Goal: Navigation & Orientation: Find specific page/section

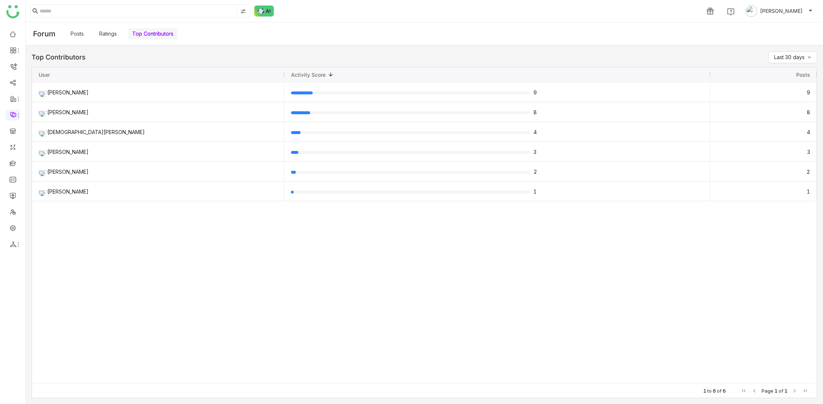
click at [107, 30] on link "Ratings" at bounding box center [108, 34] width 18 height 8
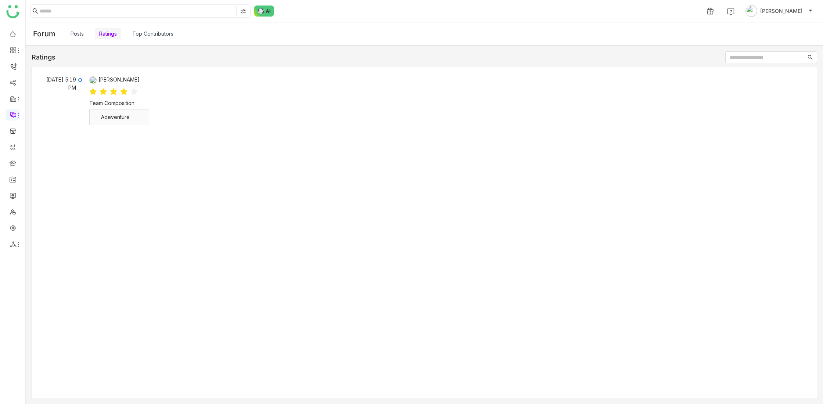
click at [82, 34] on link "Posts" at bounding box center [77, 34] width 13 height 8
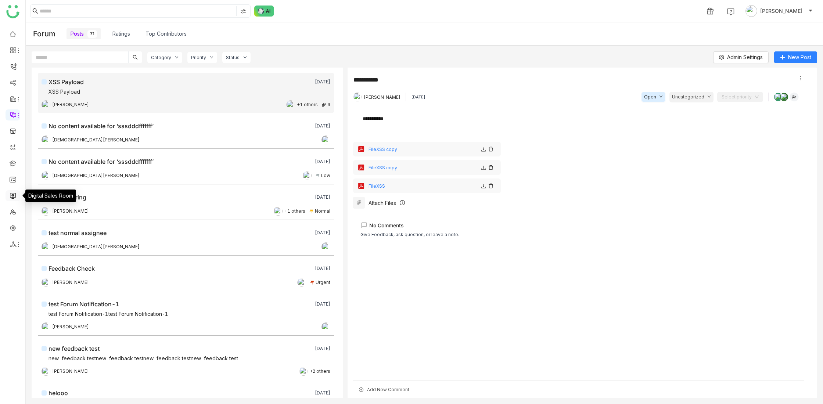
click at [12, 195] on link at bounding box center [13, 195] width 7 height 6
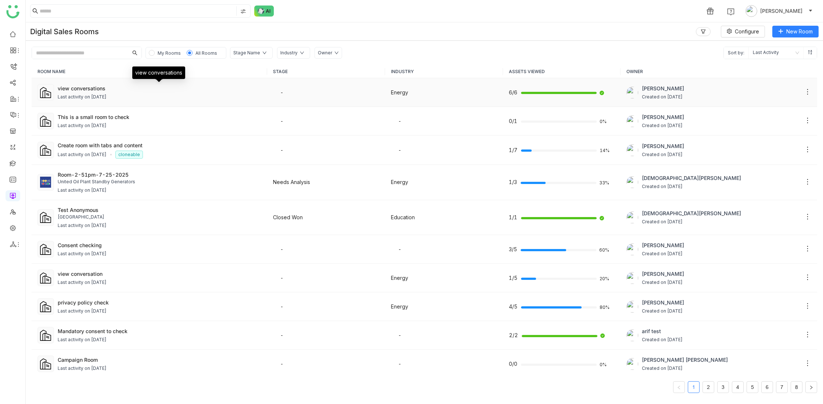
click at [100, 90] on div "view conversations" at bounding box center [160, 89] width 204 height 8
click at [70, 91] on div "view conversations" at bounding box center [160, 89] width 204 height 8
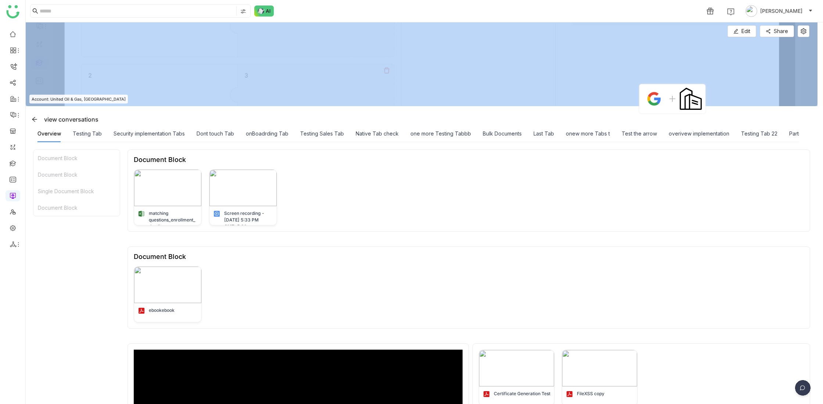
drag, startPoint x: 32, startPoint y: 99, endPoint x: 113, endPoint y: 99, distance: 81.2
click at [113, 99] on div "Edit Edit Share Account: United Oil & Gas, [GEOGRAPHIC_DATA]" at bounding box center [422, 64] width 792 height 84
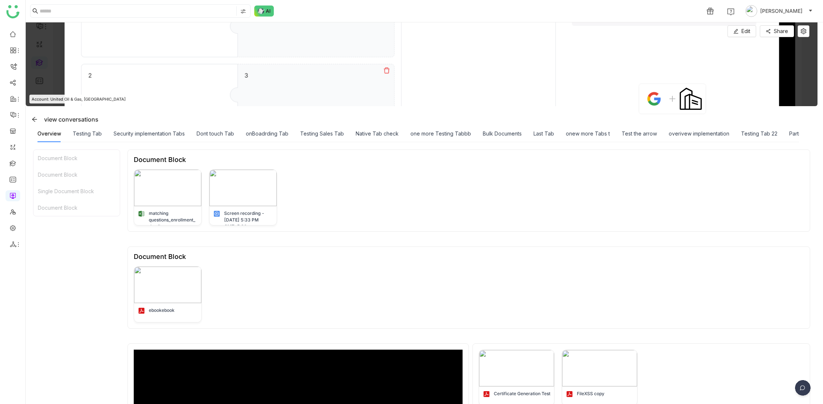
click at [128, 126] on div "Security implementation Tabs" at bounding box center [149, 133] width 71 height 17
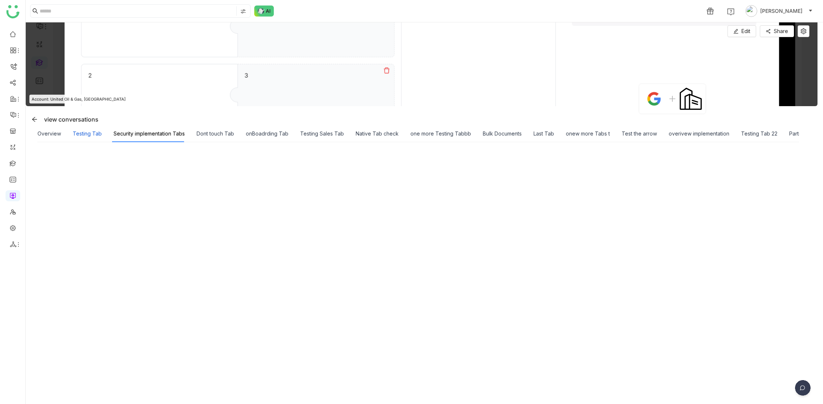
click at [83, 133] on div "Testing Tab" at bounding box center [87, 134] width 29 height 8
click at [45, 135] on div "Overview" at bounding box center [49, 134] width 24 height 8
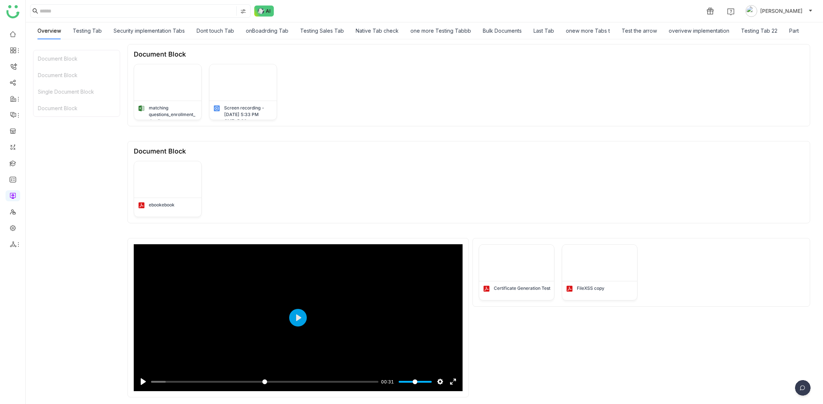
scroll to position [107, 0]
